Goal: Find specific page/section: Find specific page/section

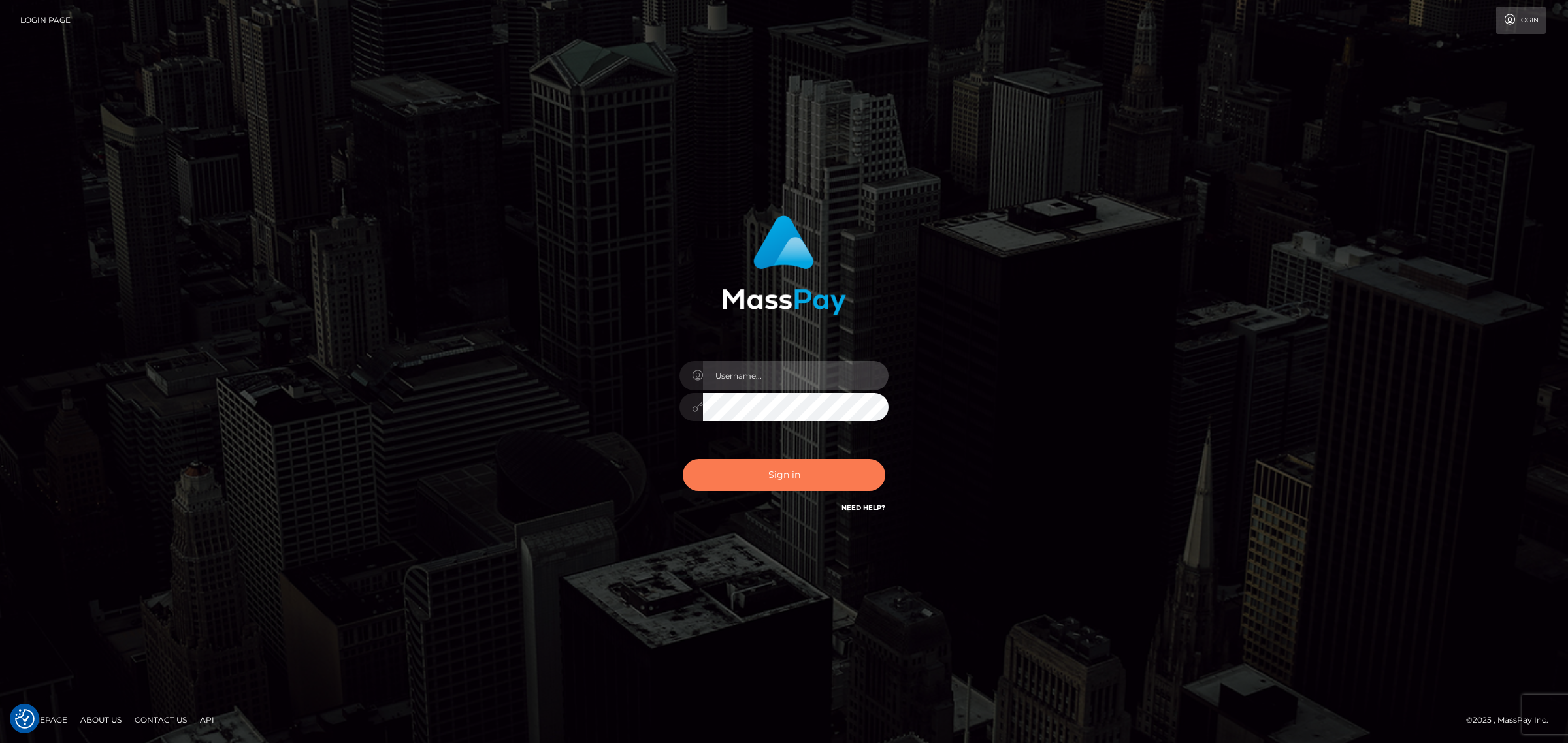
type input "Angelo.Xcite"
click at [719, 461] on button "Sign in" at bounding box center [784, 475] width 202 height 32
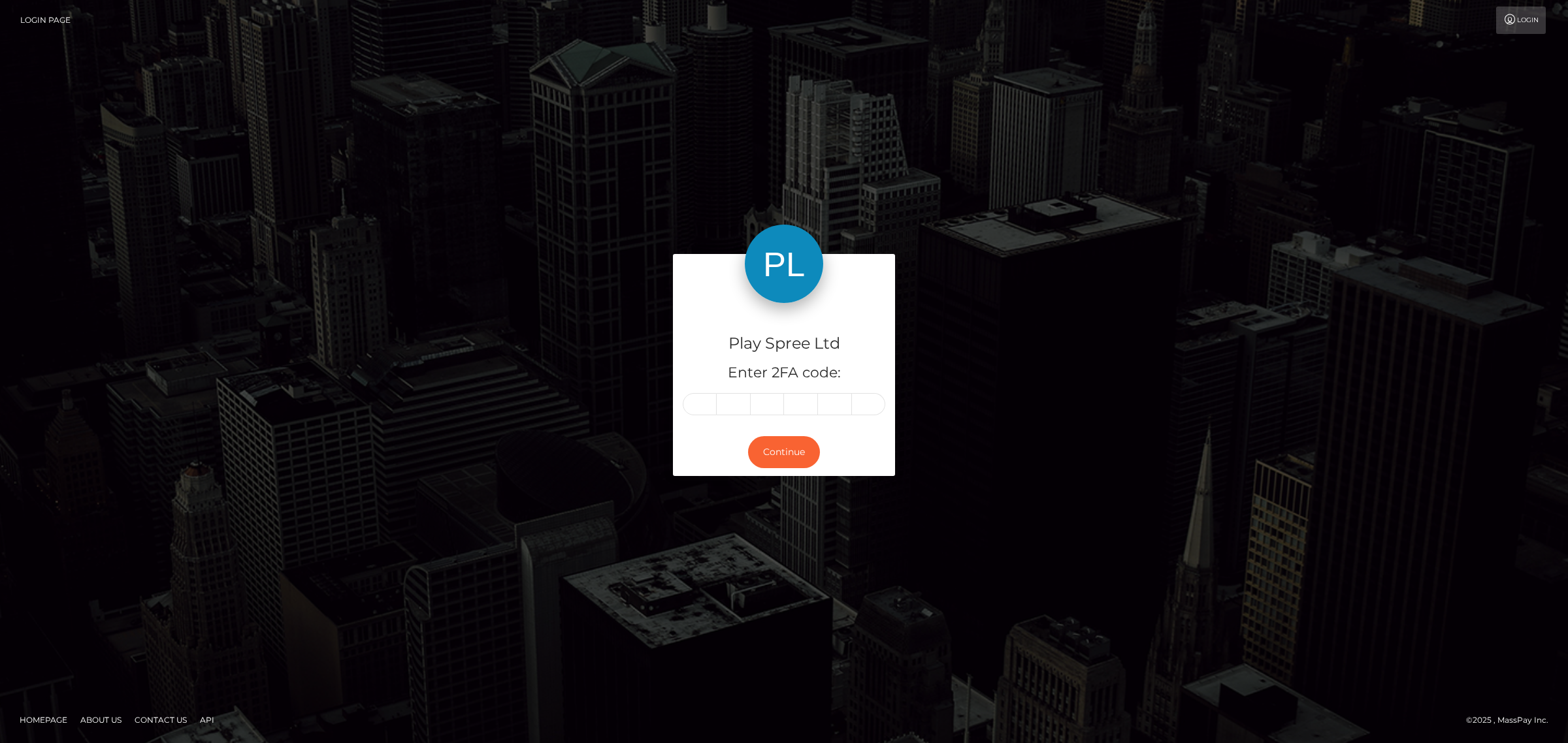
click at [706, 403] on input "text" at bounding box center [700, 404] width 34 height 22
type input "2"
type input "8"
type input "0"
type input "4"
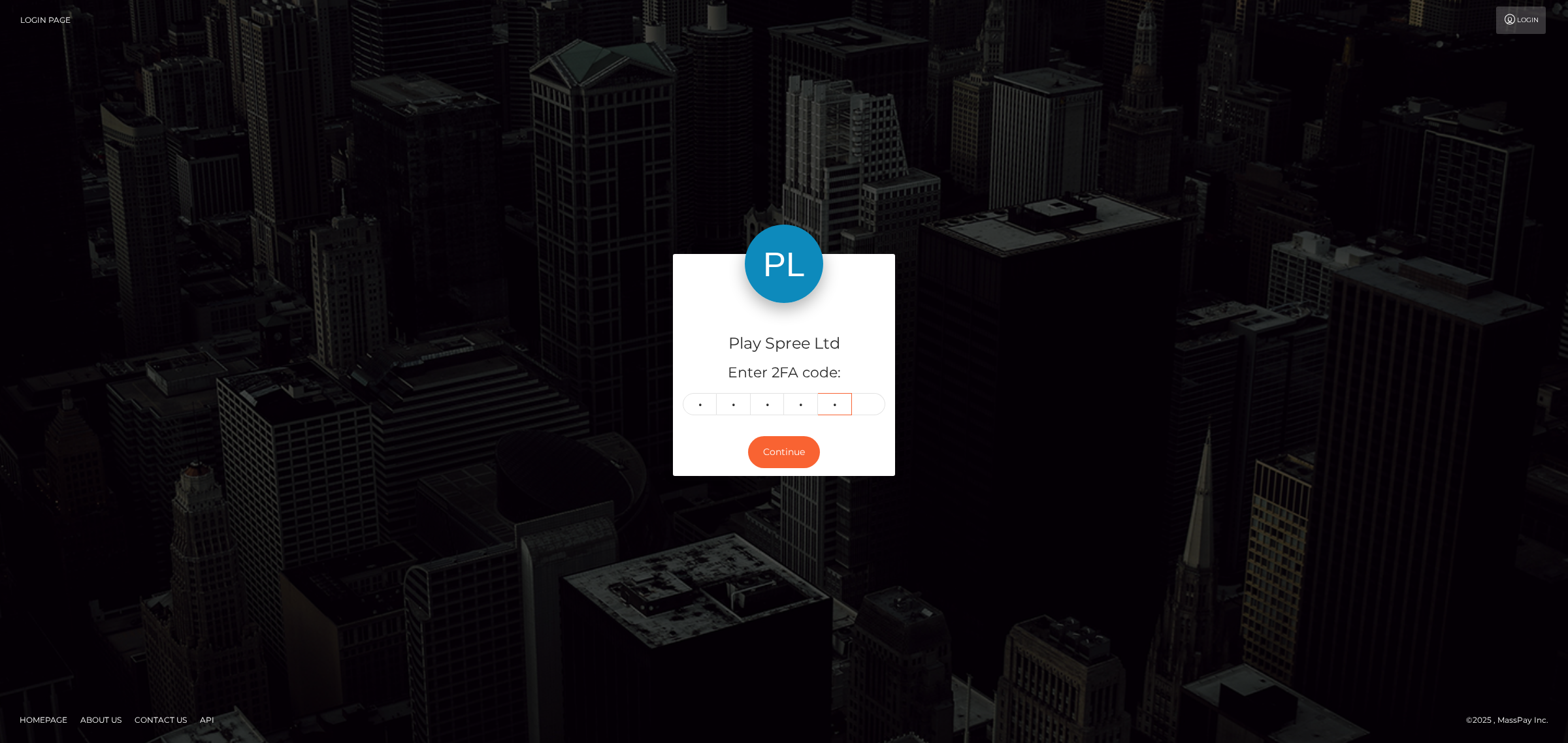
type input "5"
type input "7"
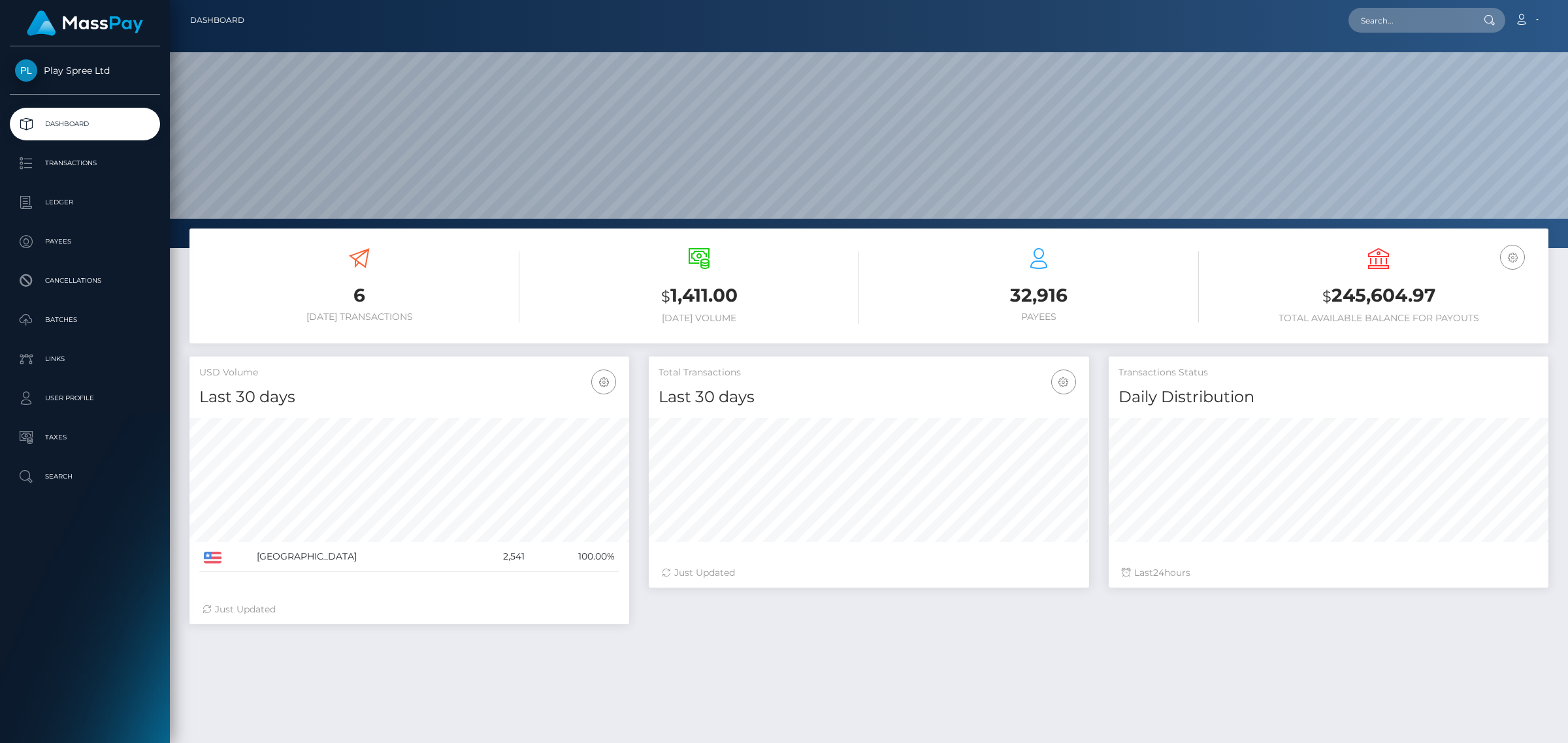
scroll to position [230, 439]
click at [1460, 25] on input "text" at bounding box center [1410, 20] width 123 height 25
paste input "327810"
type input "327810"
click at [1402, 83] on link "CHRISTOPHER EUGENE BICKELL" at bounding box center [1400, 95] width 105 height 24
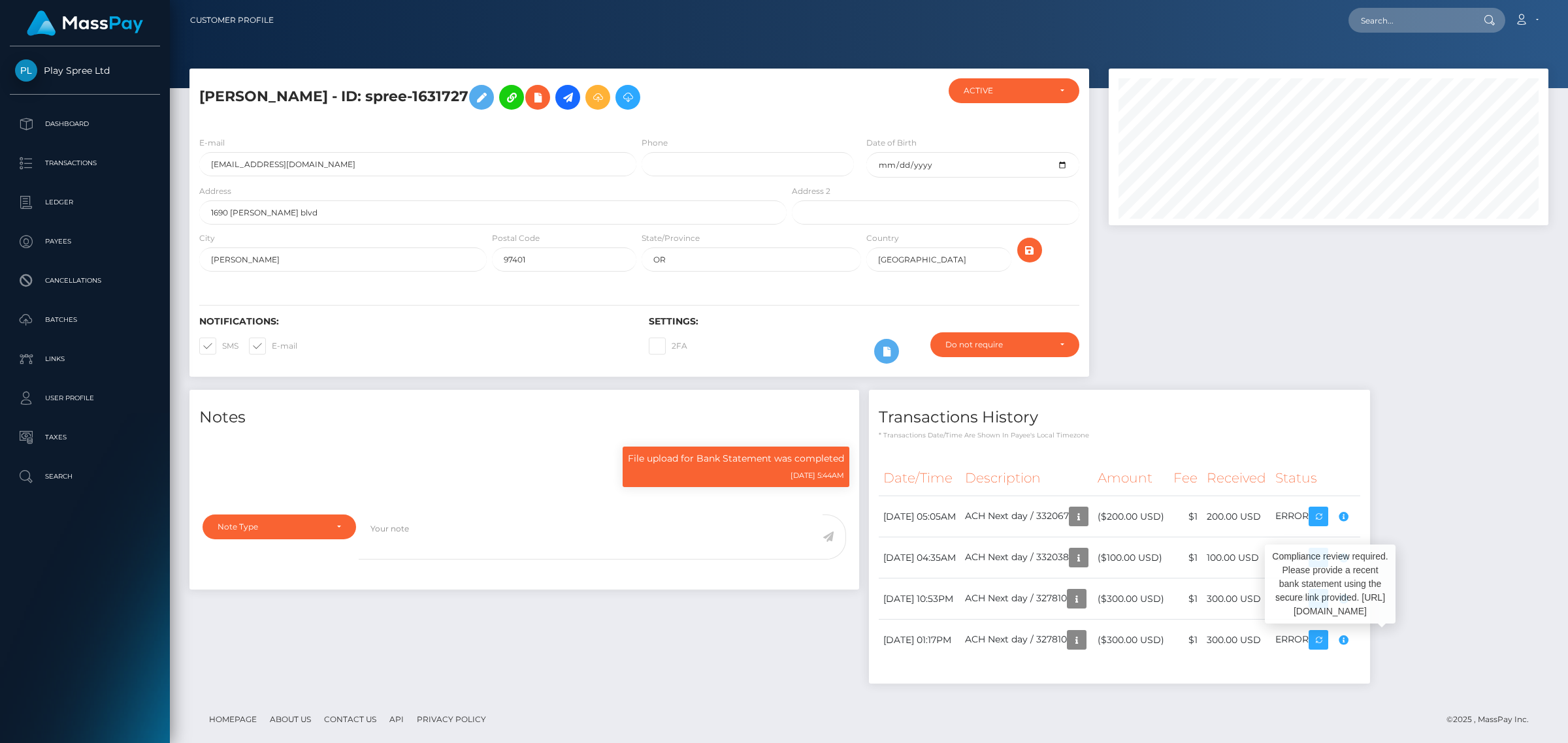
scroll to position [157, 439]
drag, startPoint x: 582, startPoint y: 96, endPoint x: 528, endPoint y: 99, distance: 54.1
click at [528, 99] on h5 "CHRISTOPHER EUGENE BICKELL - ID: spree-1631727" at bounding box center [490, 97] width 580 height 38
copy h5 "1631727"
click at [1093, 514] on td "ACH Next day / 332067" at bounding box center [1026, 517] width 133 height 41
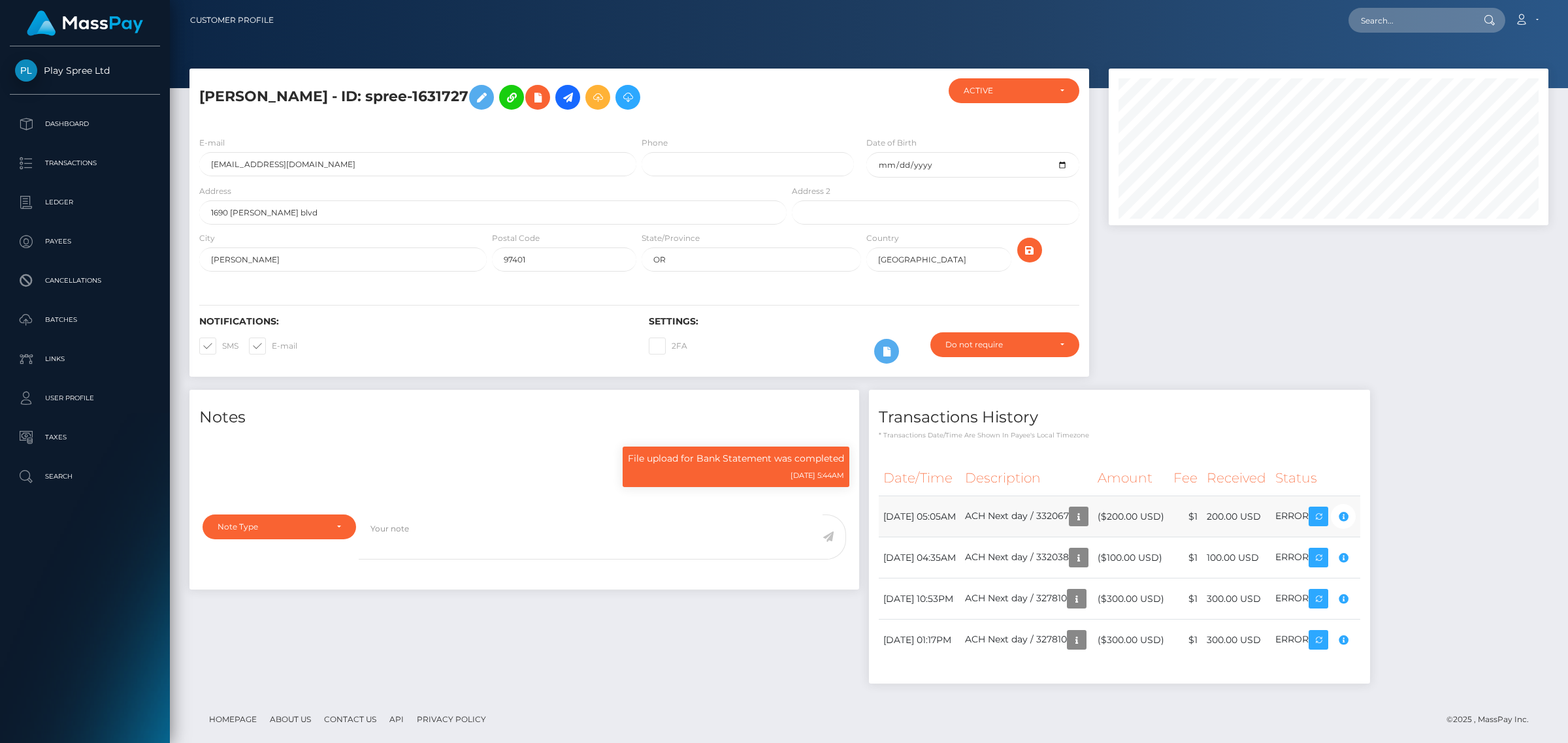
click at [1093, 513] on td "ACH Next day / 332067" at bounding box center [1026, 517] width 133 height 41
copy td "332067"
click at [1093, 558] on td "ACH Next day / 332038" at bounding box center [1026, 558] width 133 height 41
copy td "332038"
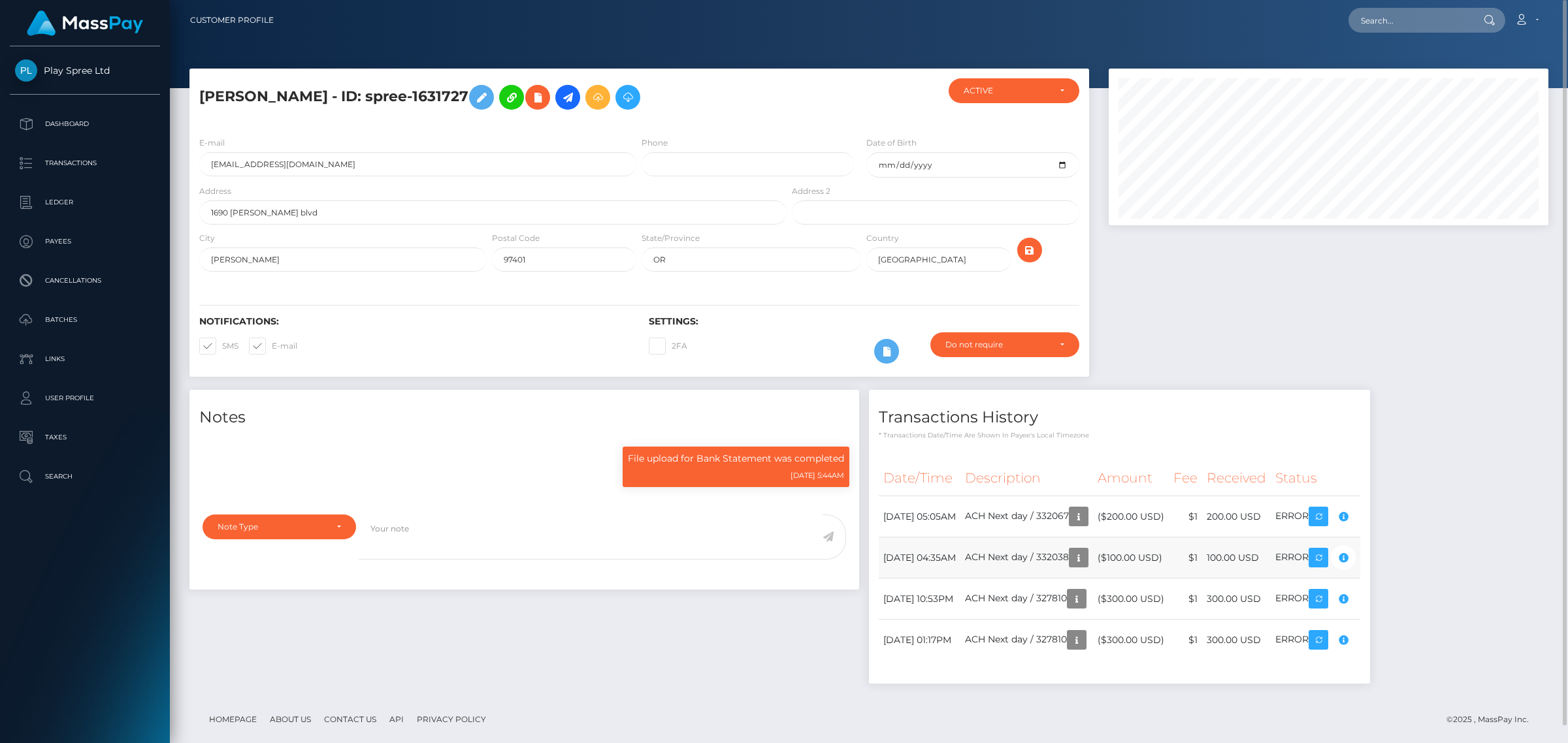
click at [1093, 563] on td "ACH Next day / 332038" at bounding box center [1026, 558] width 133 height 41
click at [1082, 593] on td "ACH Next day / 327810" at bounding box center [1026, 599] width 133 height 41
copy td "327810"
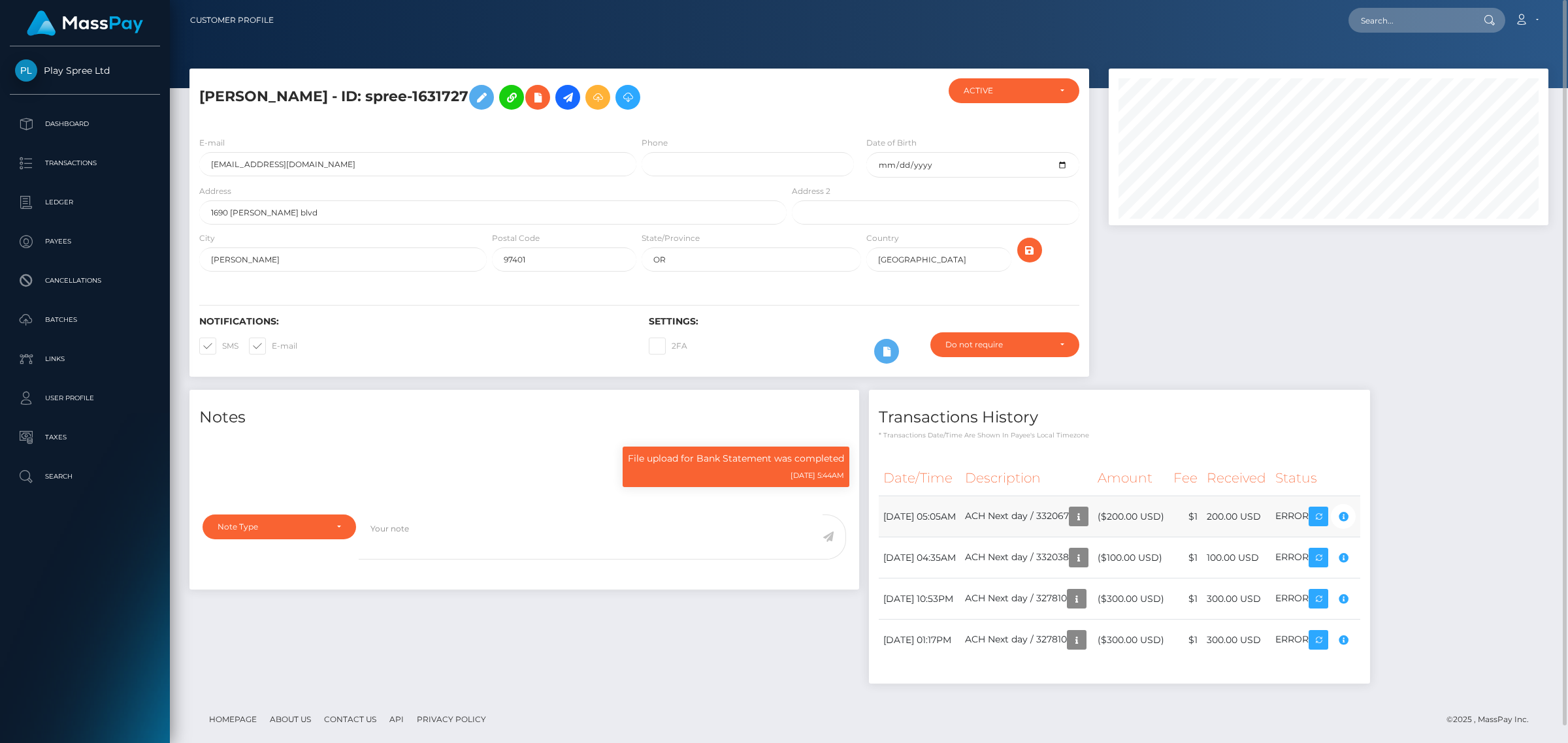
click at [1086, 514] on td "ACH Next day / 332067" at bounding box center [1026, 517] width 133 height 41
copy td "332067"
click at [1089, 516] on td "ACH Next day / 332067" at bounding box center [1026, 517] width 133 height 41
drag, startPoint x: 580, startPoint y: 95, endPoint x: 527, endPoint y: 92, distance: 53.1
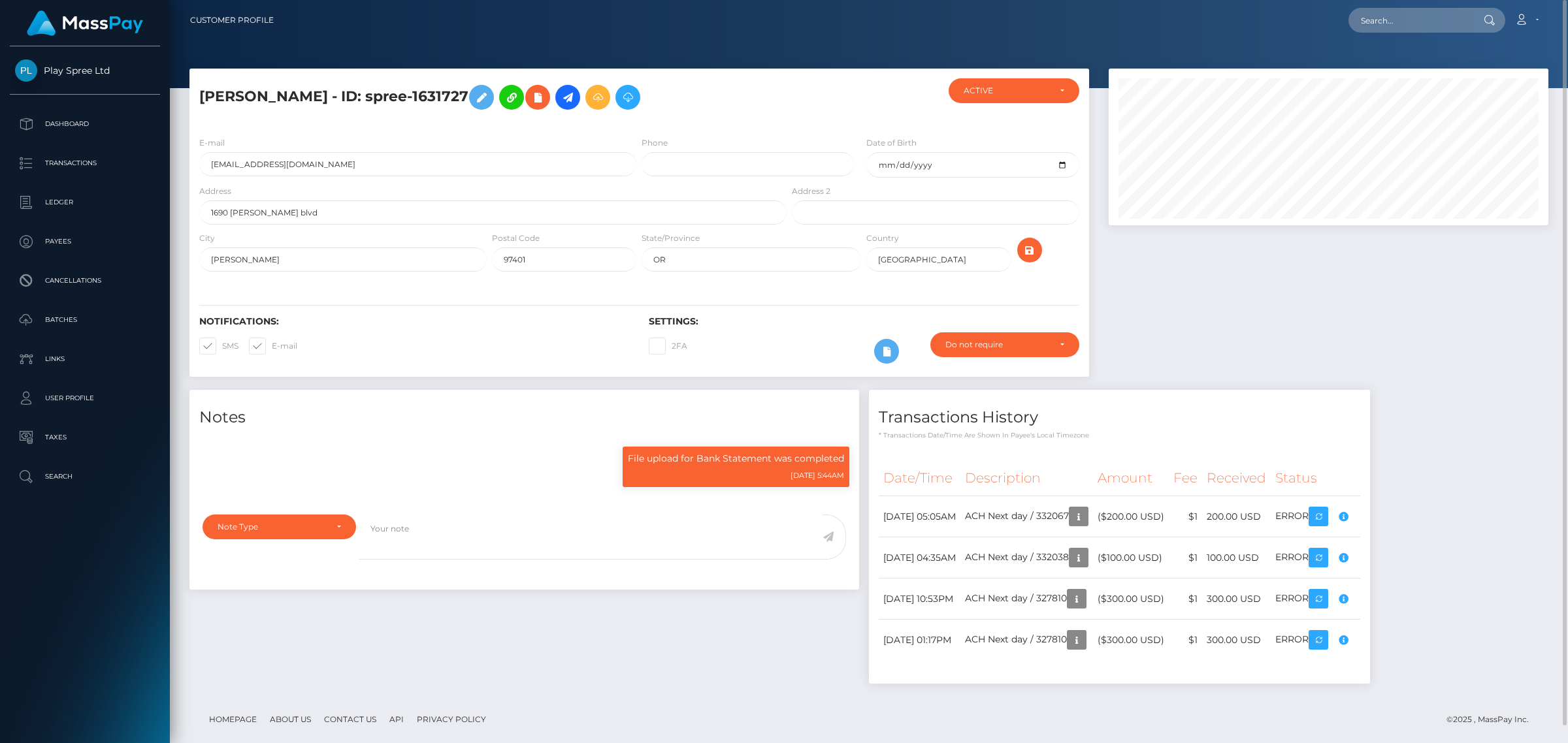
click at [527, 92] on h5 "CHRISTOPHER EUGENE BICKELL - ID: spree-1631727" at bounding box center [490, 97] width 580 height 38
copy h5 "1631727"
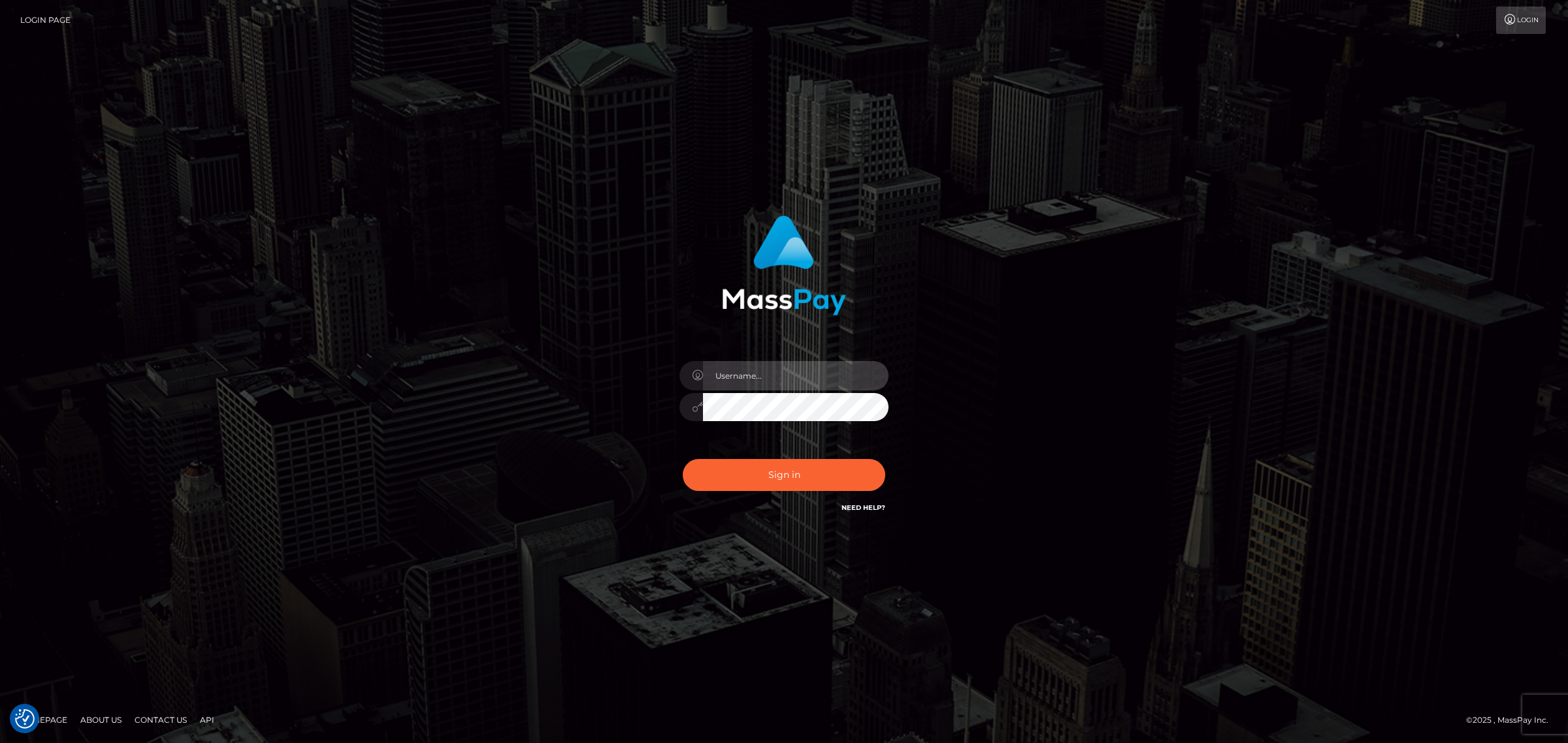
type input "Angelo.Xcite"
drag, startPoint x: 802, startPoint y: 374, endPoint x: 656, endPoint y: 348, distance: 148.3
click at [663, 351] on div "Angelo.Xcite Sign in" at bounding box center [784, 365] width 343 height 320
click at [719, 482] on button "Sign in" at bounding box center [784, 475] width 202 height 32
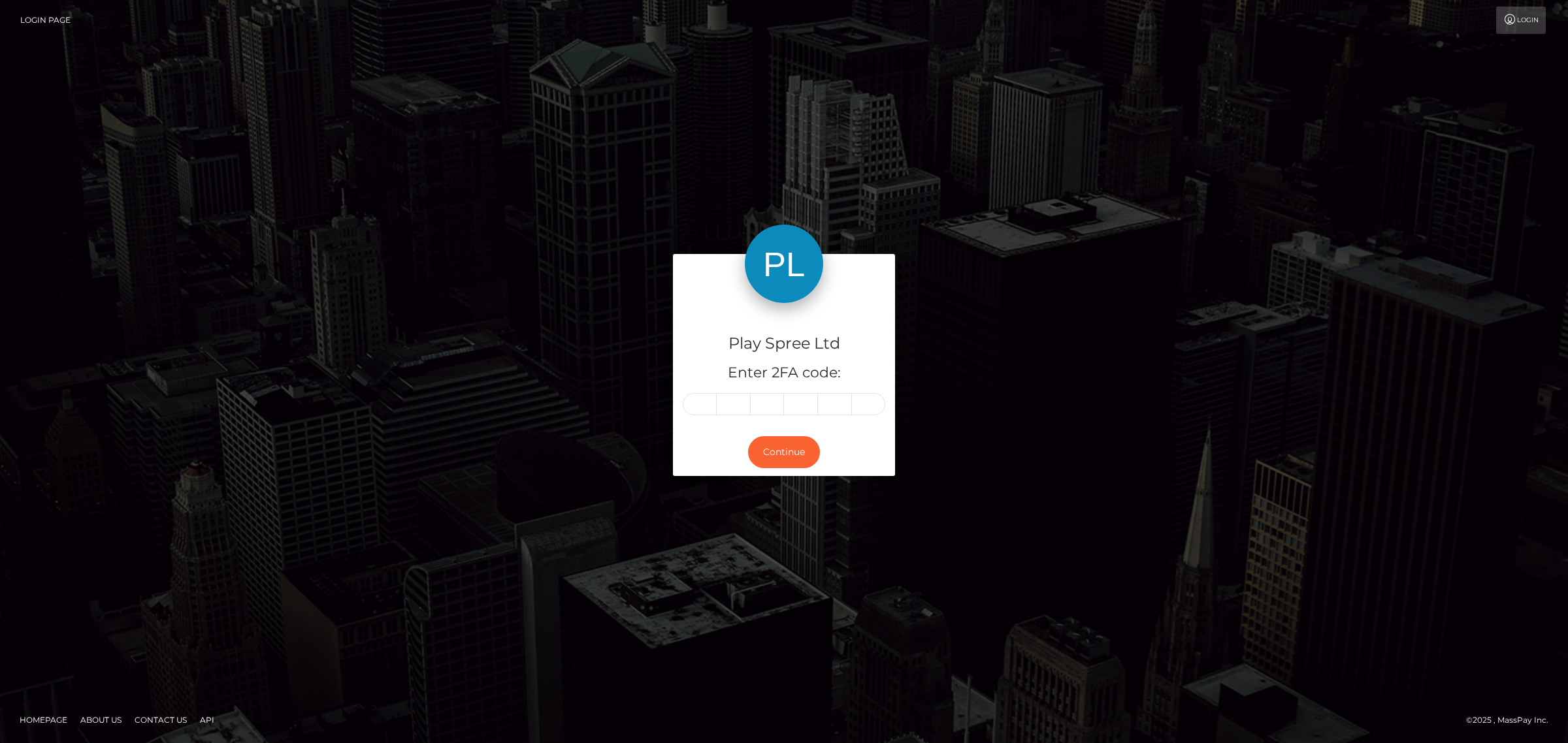
click at [705, 403] on input "text" at bounding box center [700, 404] width 34 height 22
type input "6"
type input "7"
type input "0"
type input "1"
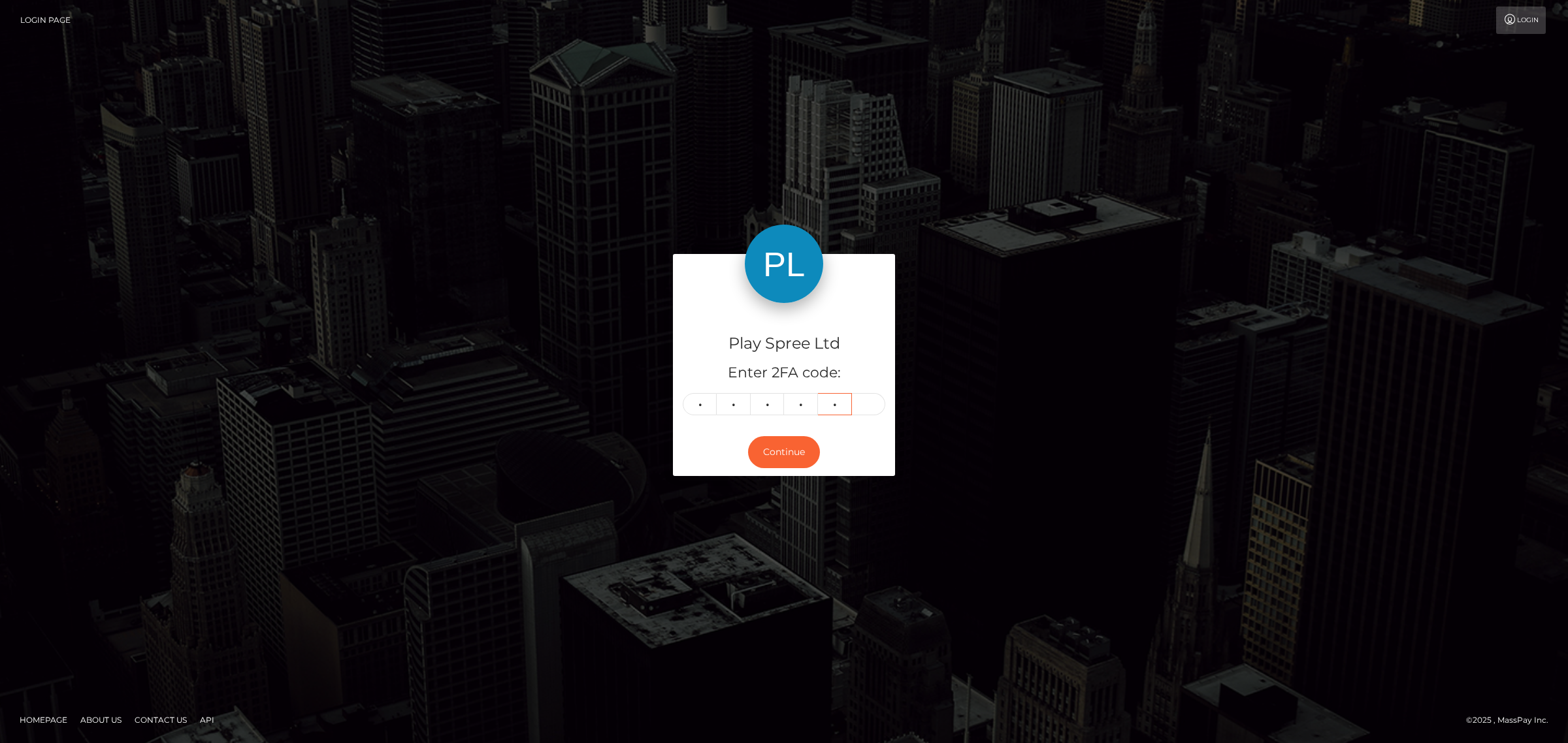
type input "5"
type input "1"
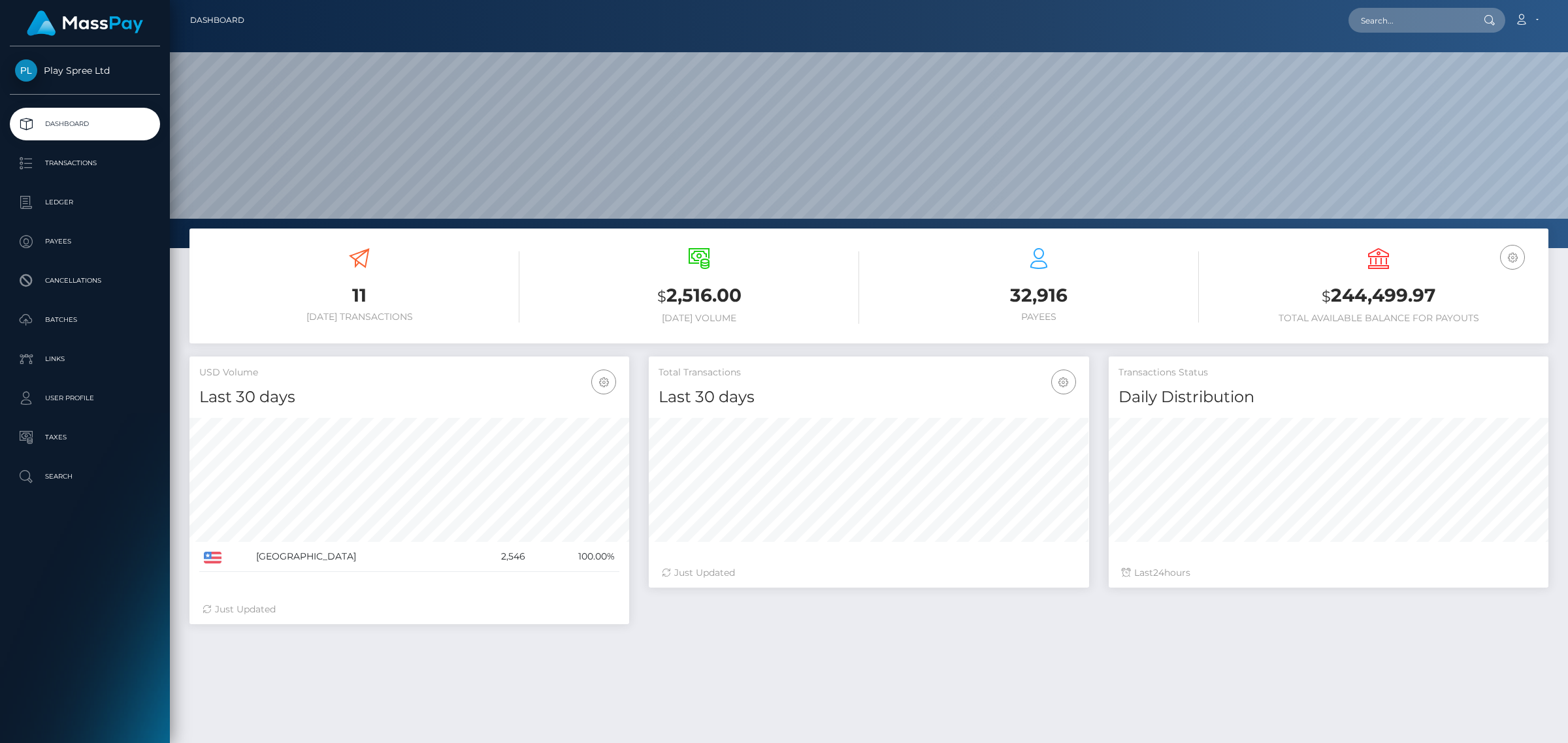
scroll to position [230, 439]
type input "328987"
click at [1431, 68] on link "OMAIRA BETANIA ECHEVERRY TUKIEWIEZ" at bounding box center [1422, 67] width 147 height 24
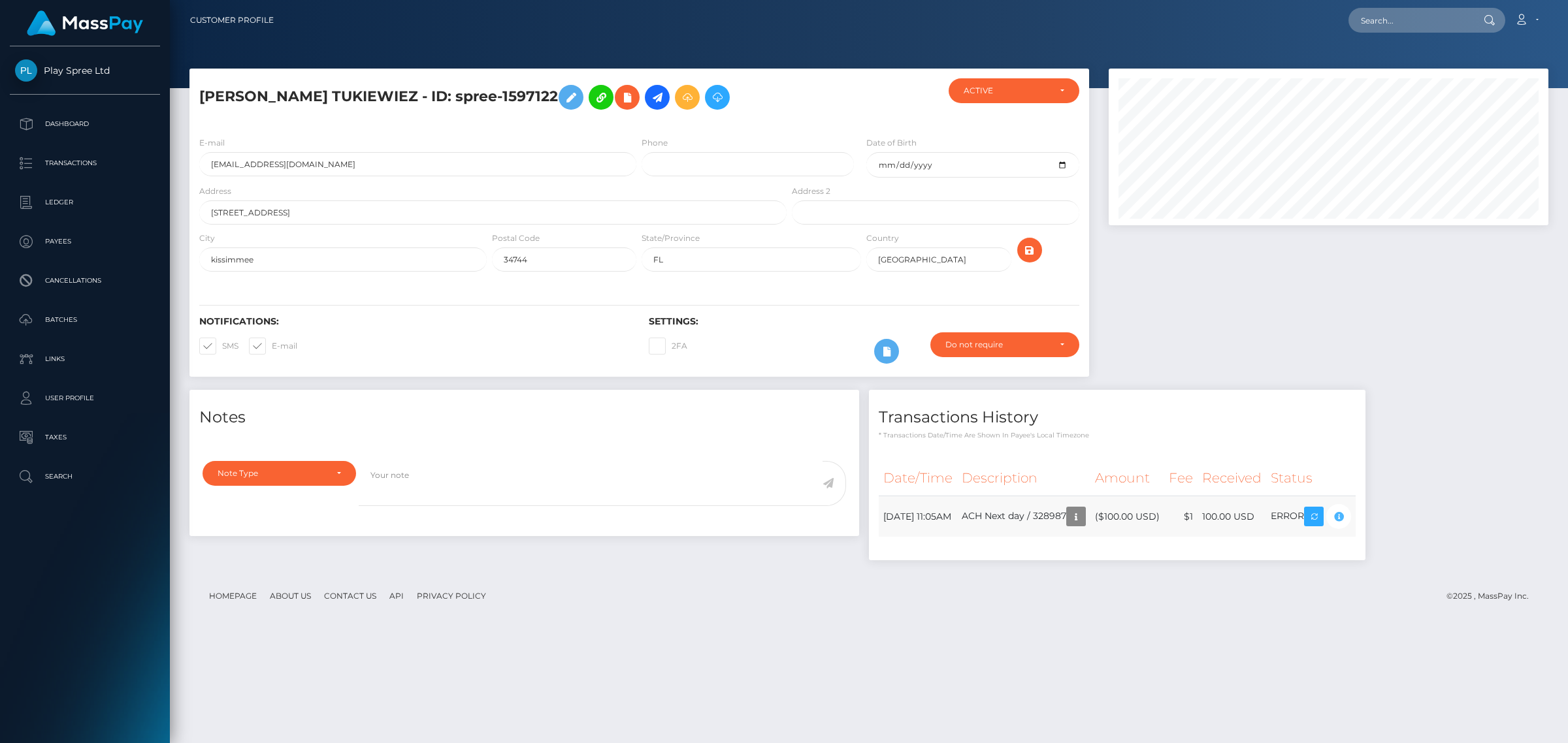
scroll to position [157, 439]
click at [1352, 23] on input "text" at bounding box center [1410, 20] width 123 height 25
paste input "329227"
type input "329227"
click at [1371, 60] on link "GARY P STOPKA" at bounding box center [1400, 67] width 105 height 24
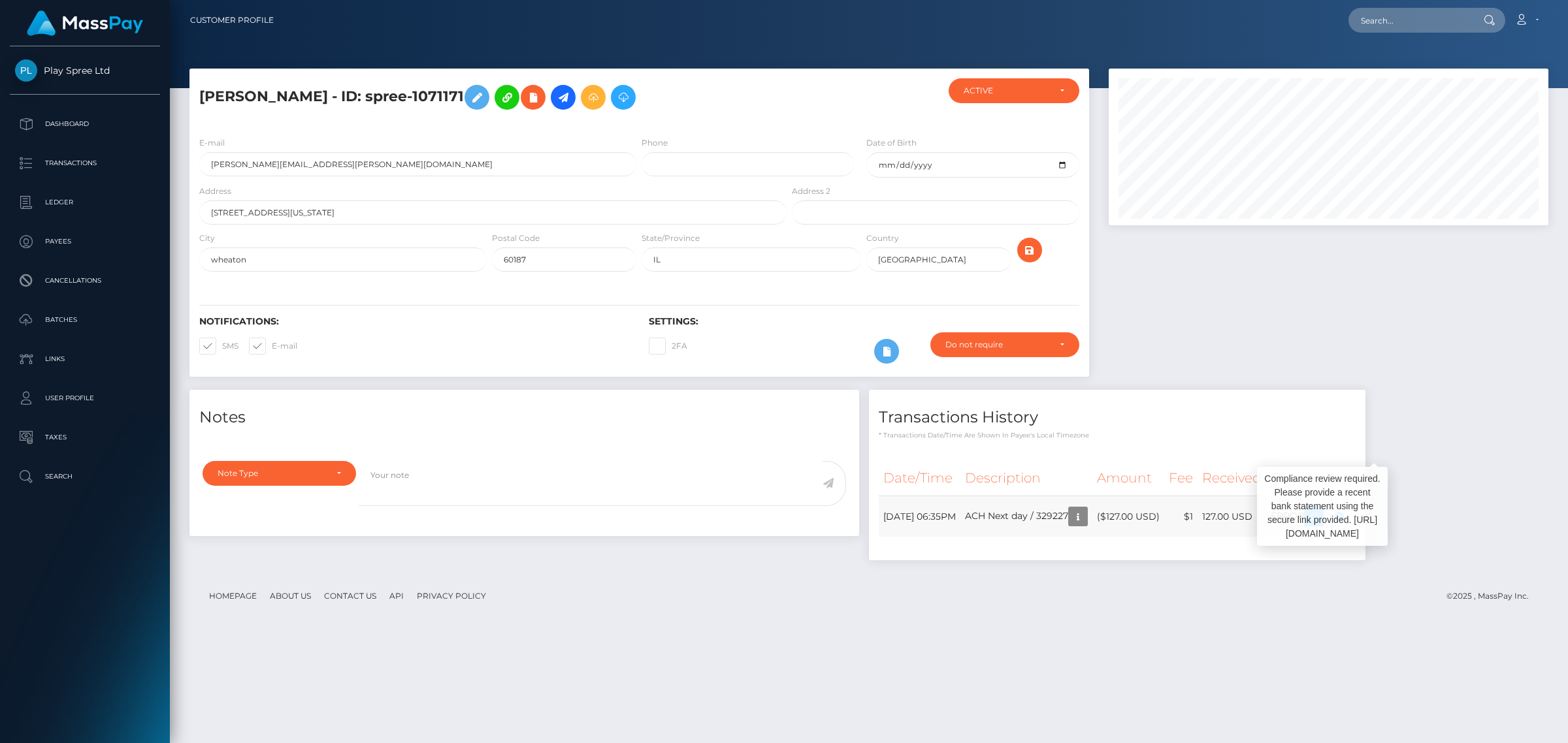
scroll to position [157, 439]
click at [1418, 25] on input "text" at bounding box center [1410, 20] width 123 height 25
paste input "330078"
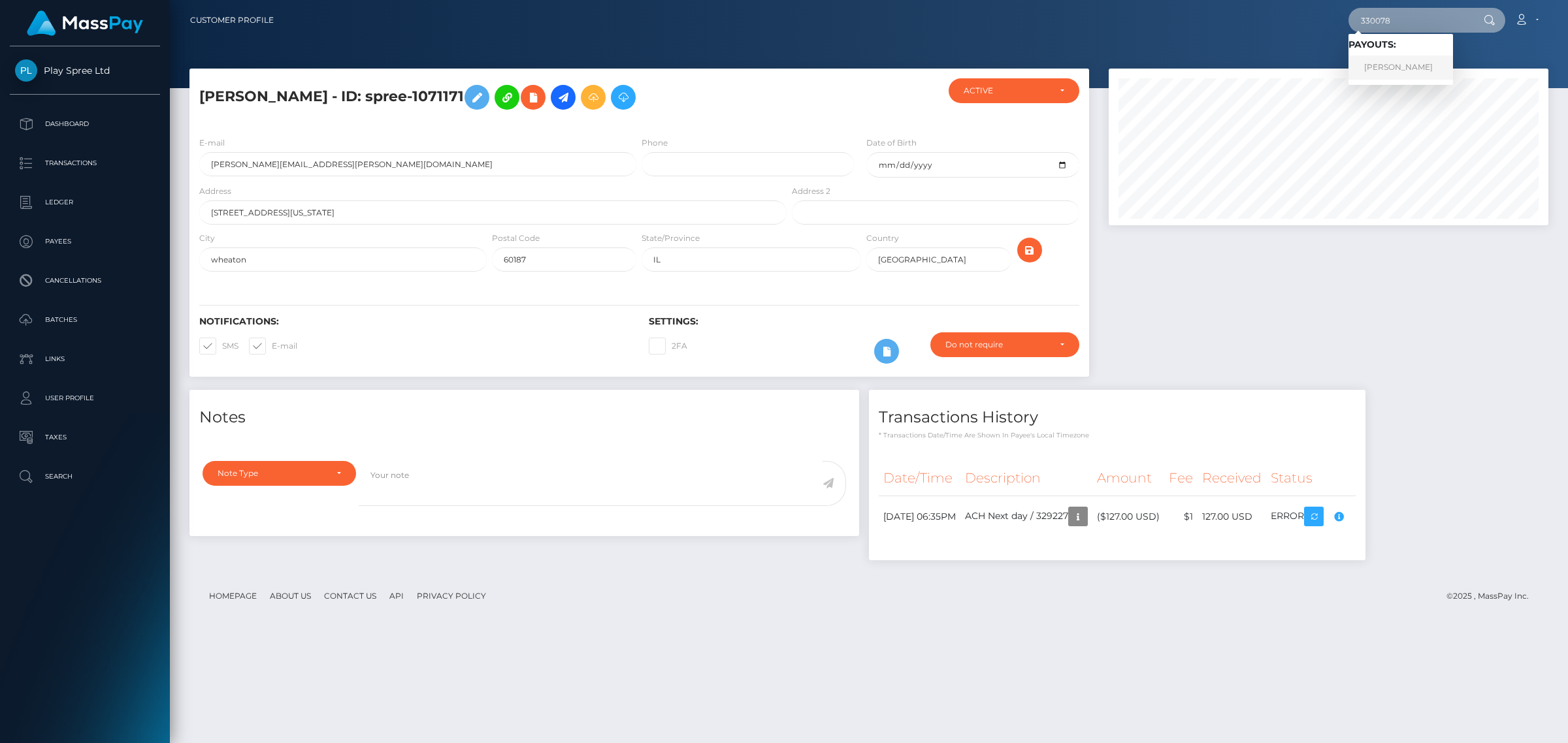
type input "330078"
click at [1404, 68] on link "CHRISTIAN ALVARADO ALVARADO" at bounding box center [1400, 67] width 105 height 24
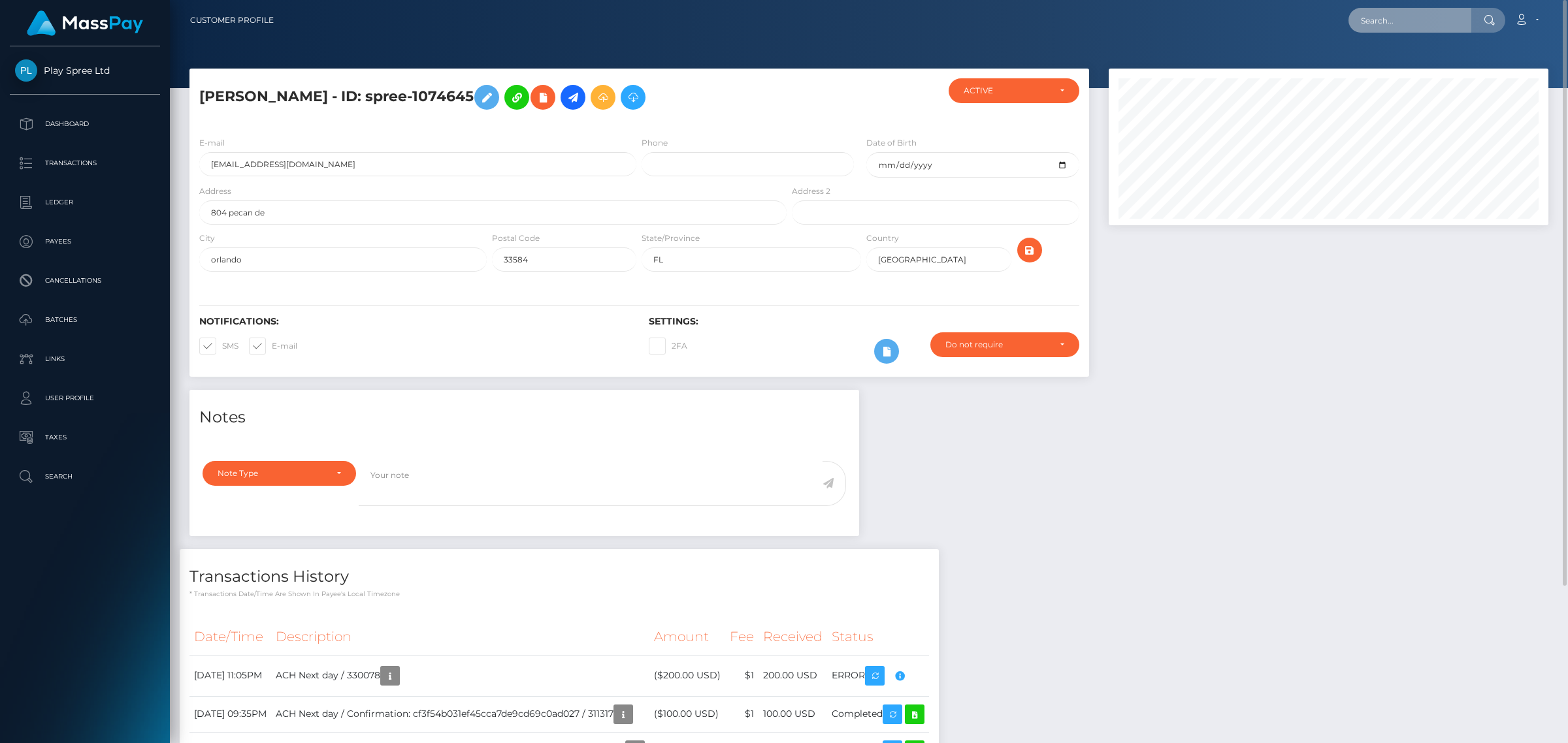
click at [1435, 18] on input "text" at bounding box center [1410, 20] width 123 height 25
paste input "331664"
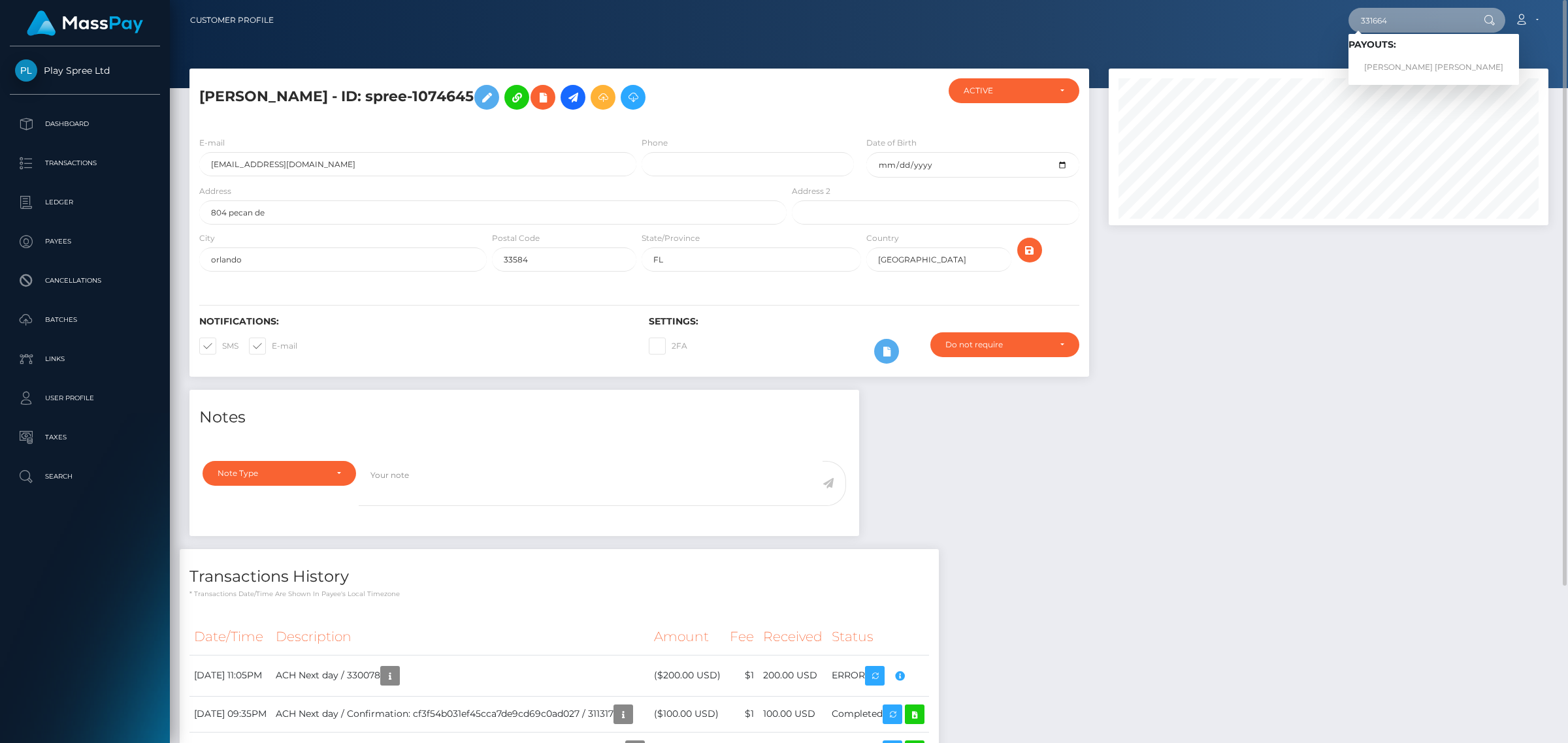
type input "331664"
click at [1416, 63] on link "LAUREN JEANNETTE HINNERICHS" at bounding box center [1434, 67] width 171 height 24
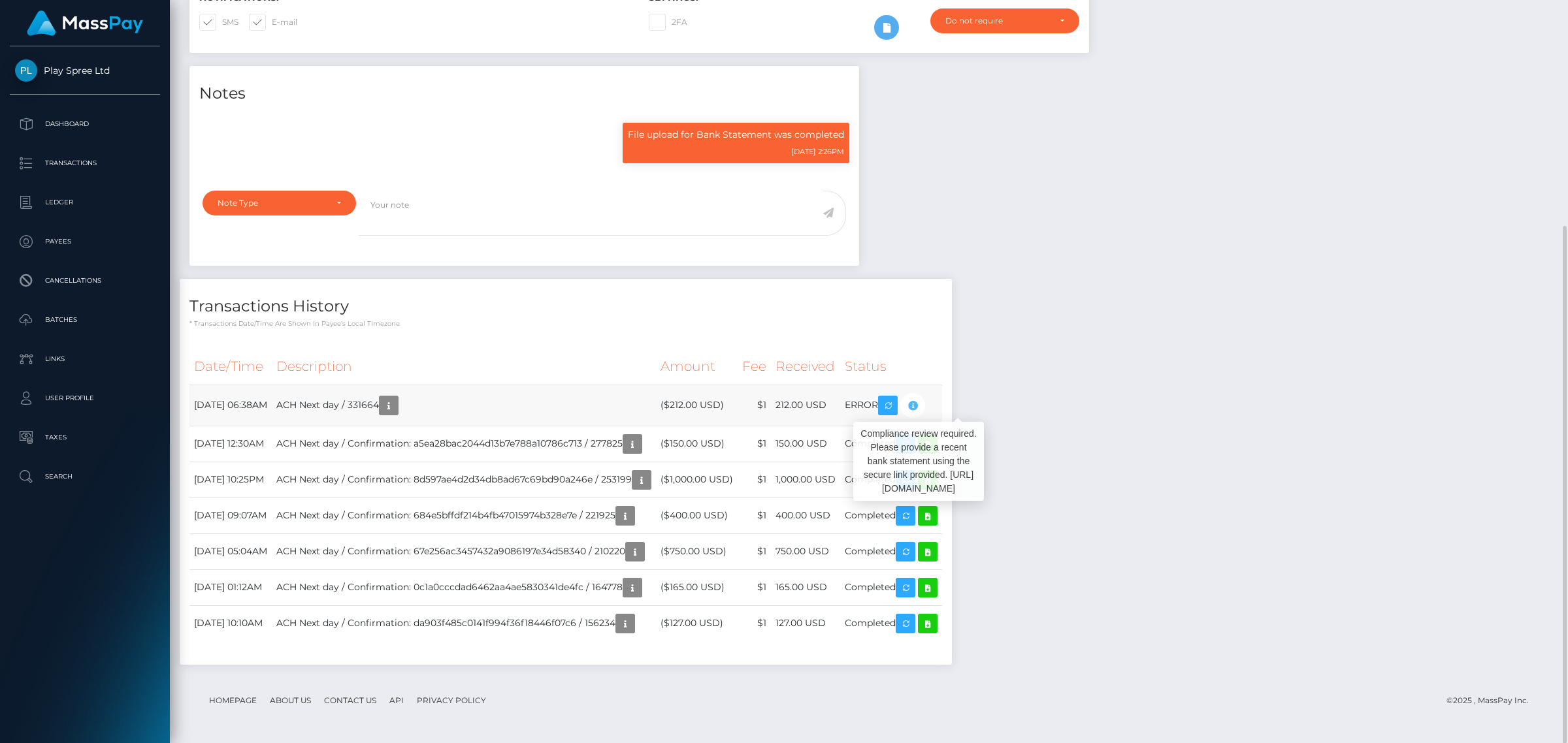
scroll to position [157, 439]
